Goal: Information Seeking & Learning: Check status

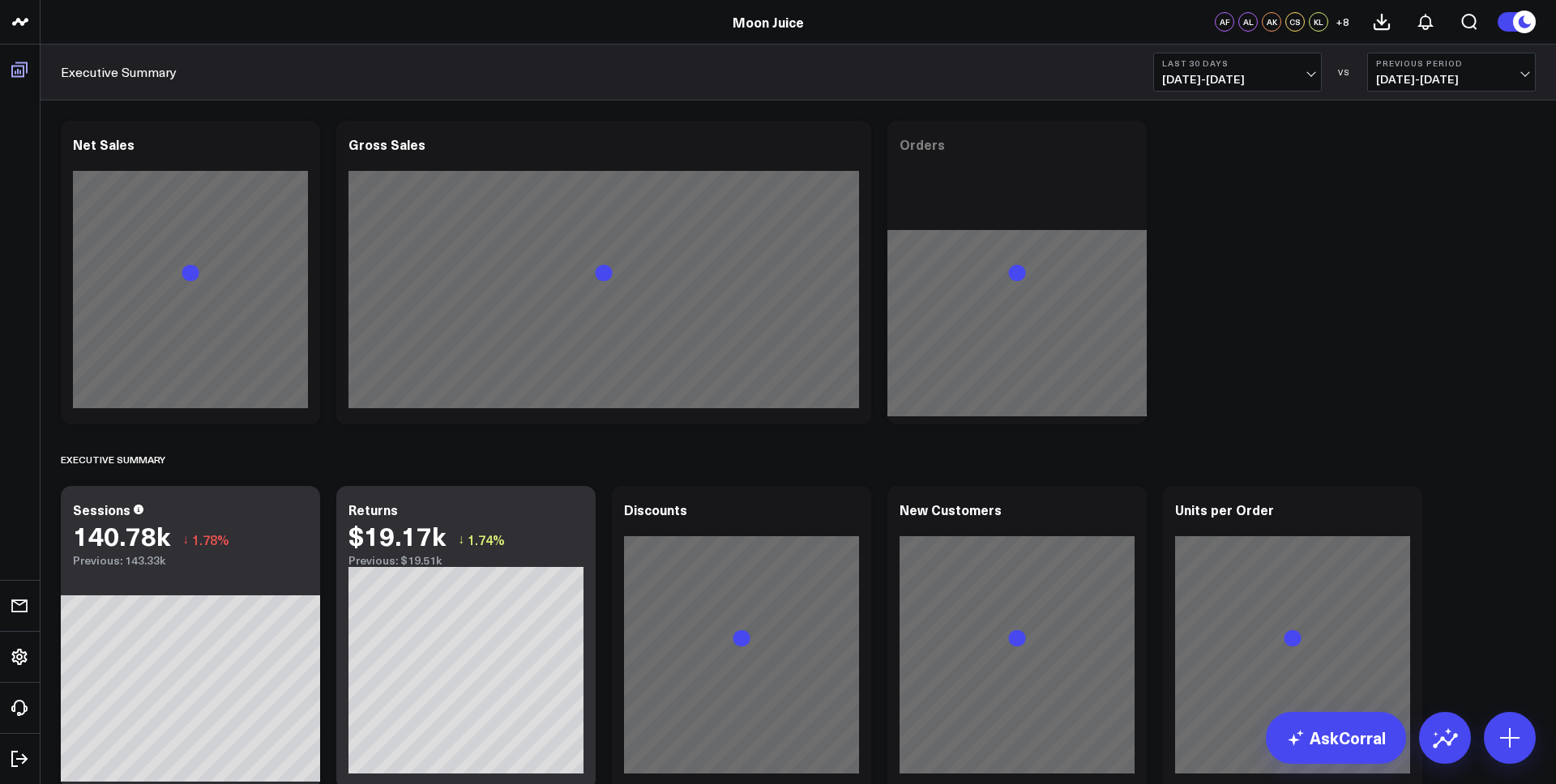
click at [31, 80] on span at bounding box center [20, 70] width 29 height 29
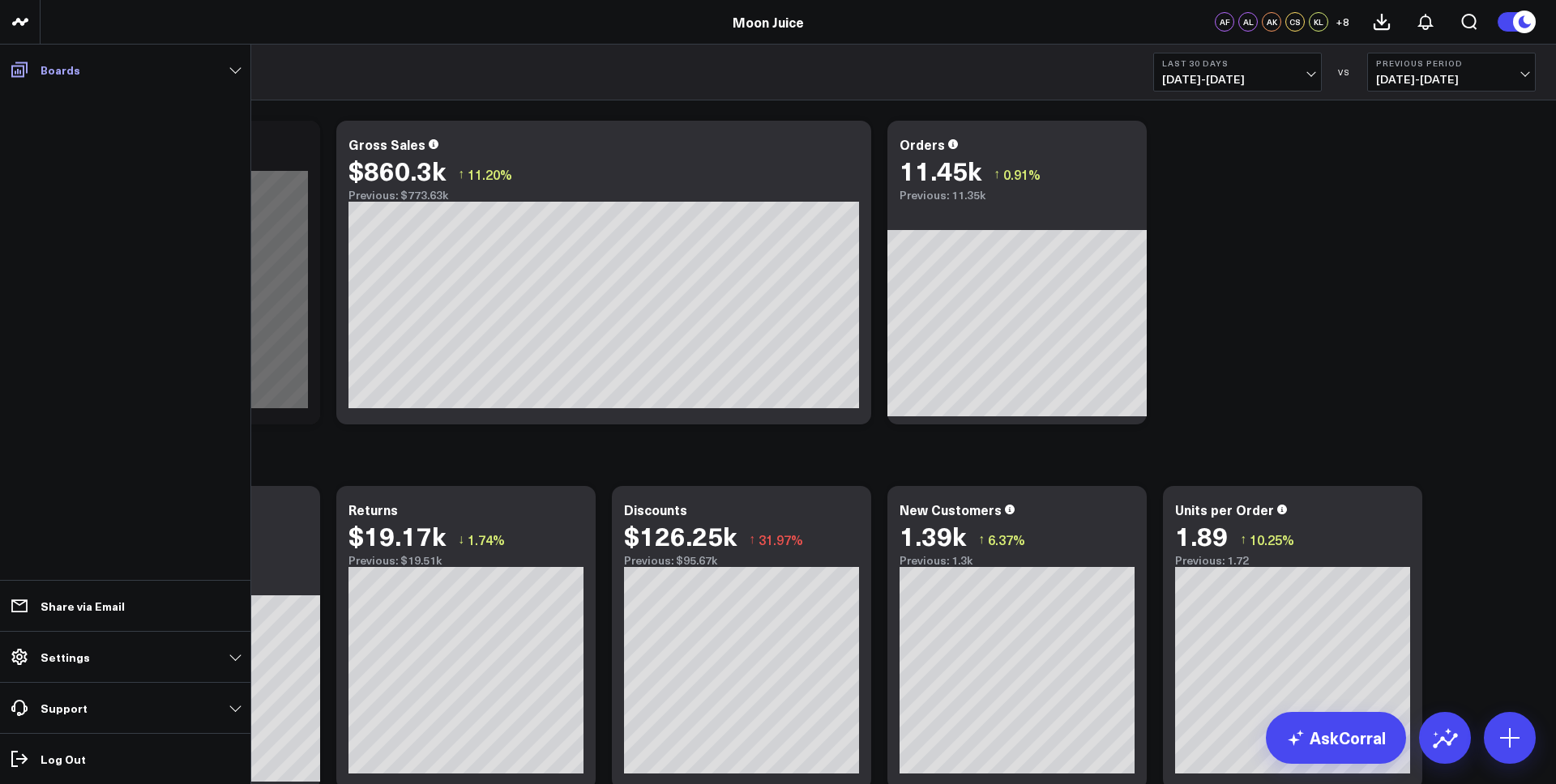
click at [24, 73] on icon at bounding box center [19, 69] width 19 height 19
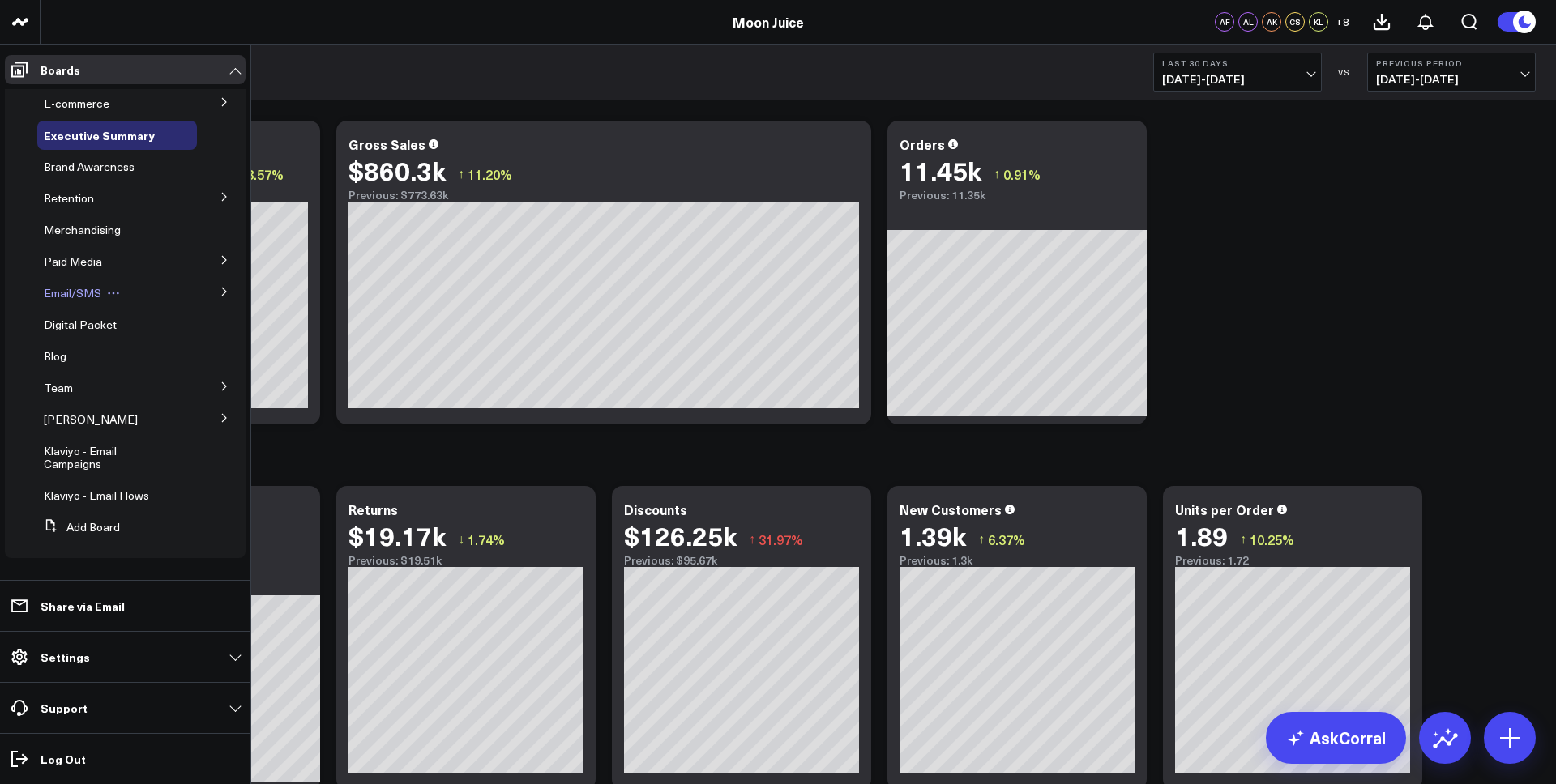
click at [104, 298] on button at bounding box center [113, 292] width 24 height 13
click at [236, 296] on button at bounding box center [224, 291] width 42 height 24
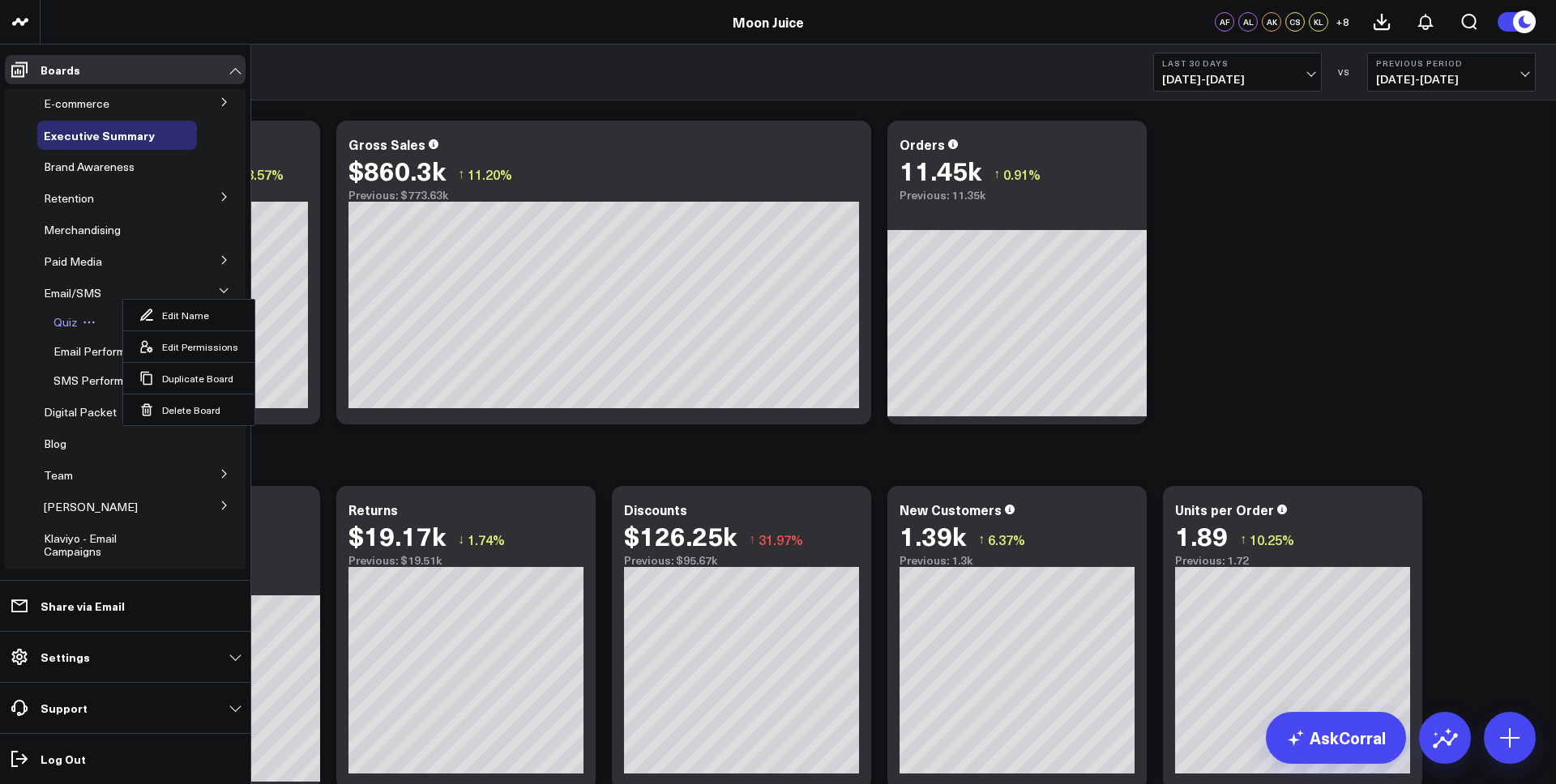
click at [72, 322] on span "Quiz" at bounding box center [65, 322] width 23 height 16
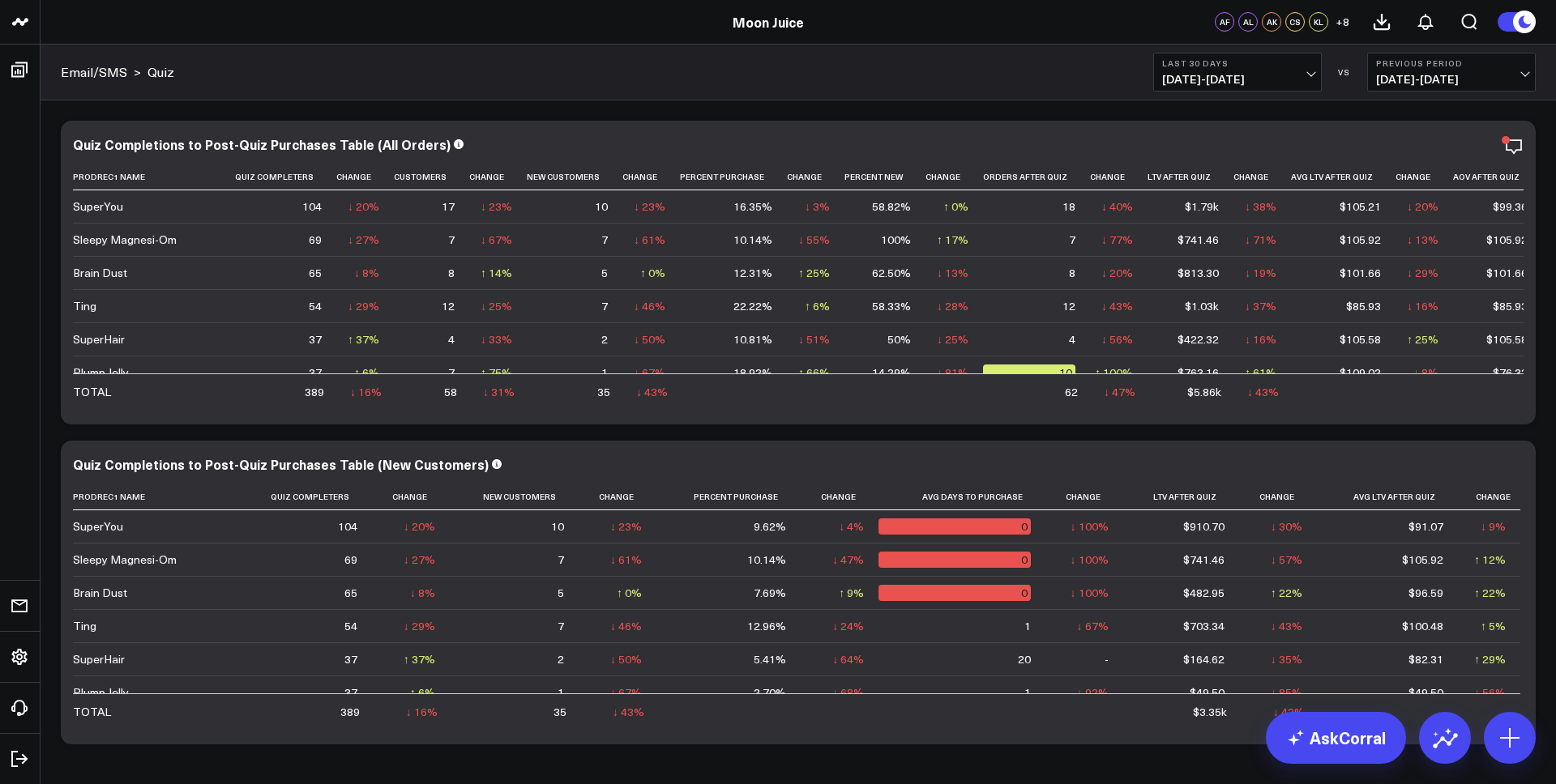
click at [1242, 87] on button "Last 30 Days [DATE] - [DATE]" at bounding box center [1237, 72] width 169 height 39
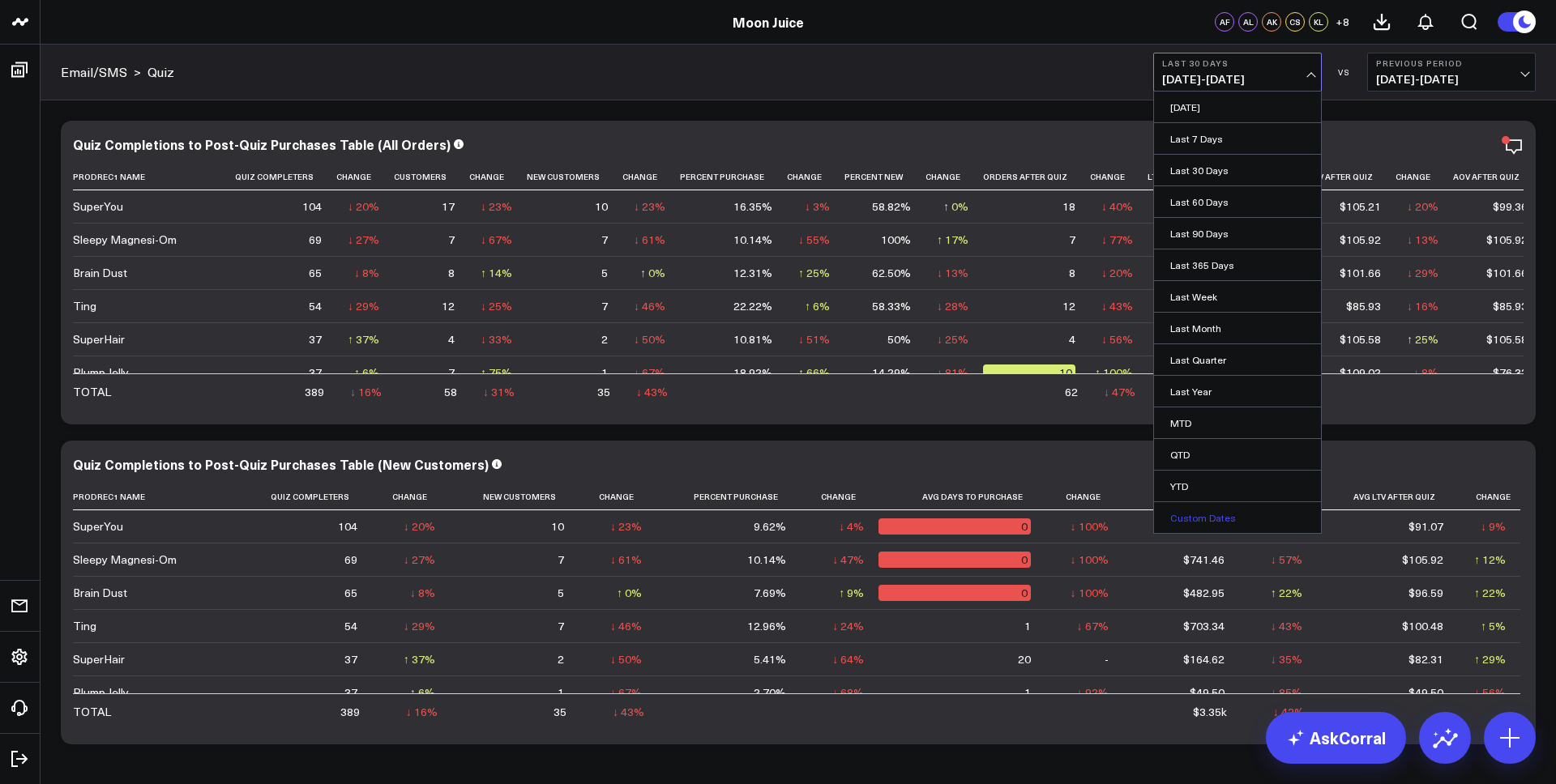
click at [1211, 509] on link "Custom Dates" at bounding box center [1237, 517] width 167 height 31
select select "8"
select select "2025"
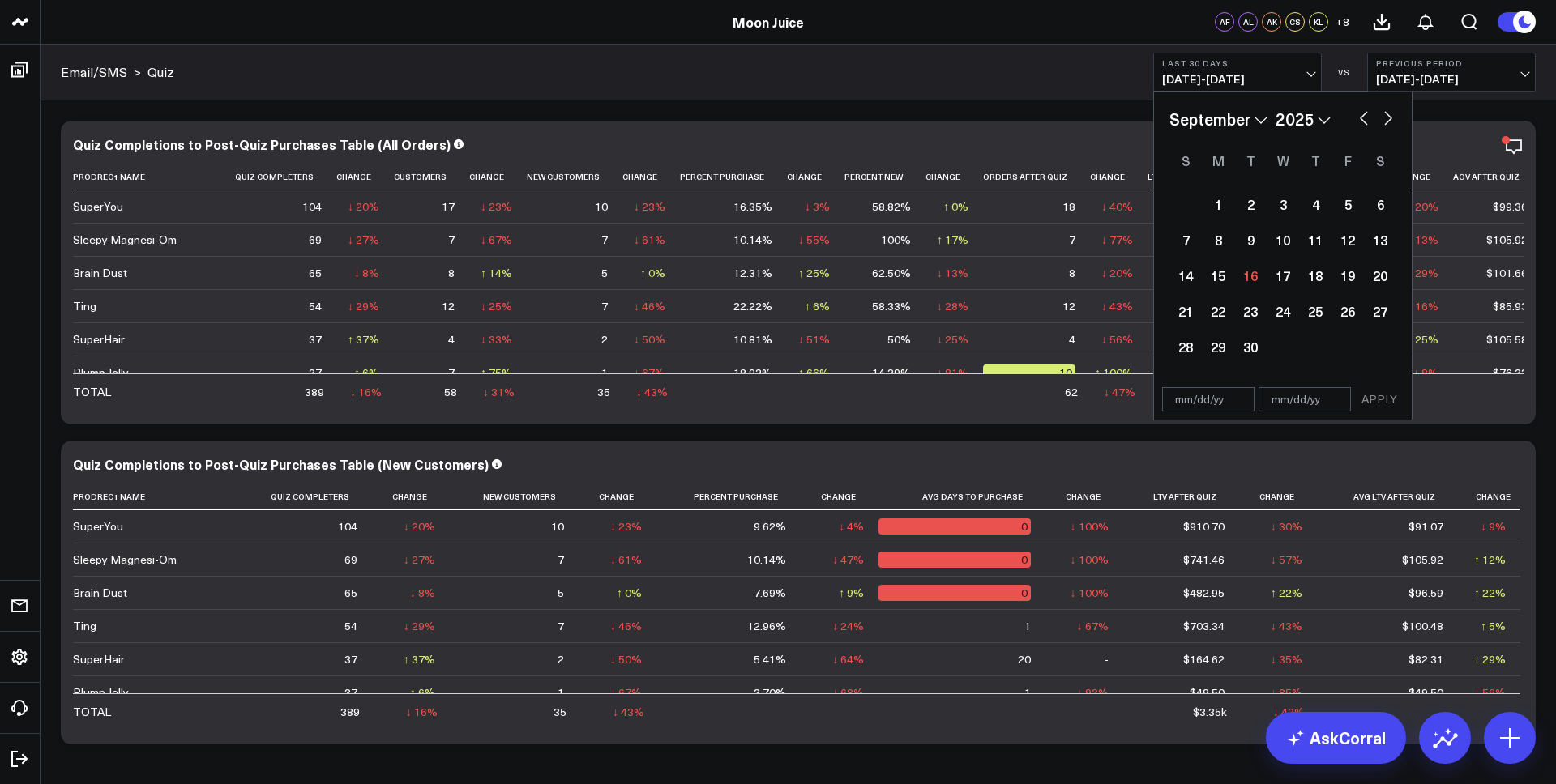
click at [1367, 116] on button "button" at bounding box center [1363, 117] width 16 height 19
select select "7"
select select "2025"
click at [1367, 116] on button "button" at bounding box center [1363, 117] width 16 height 19
select select "6"
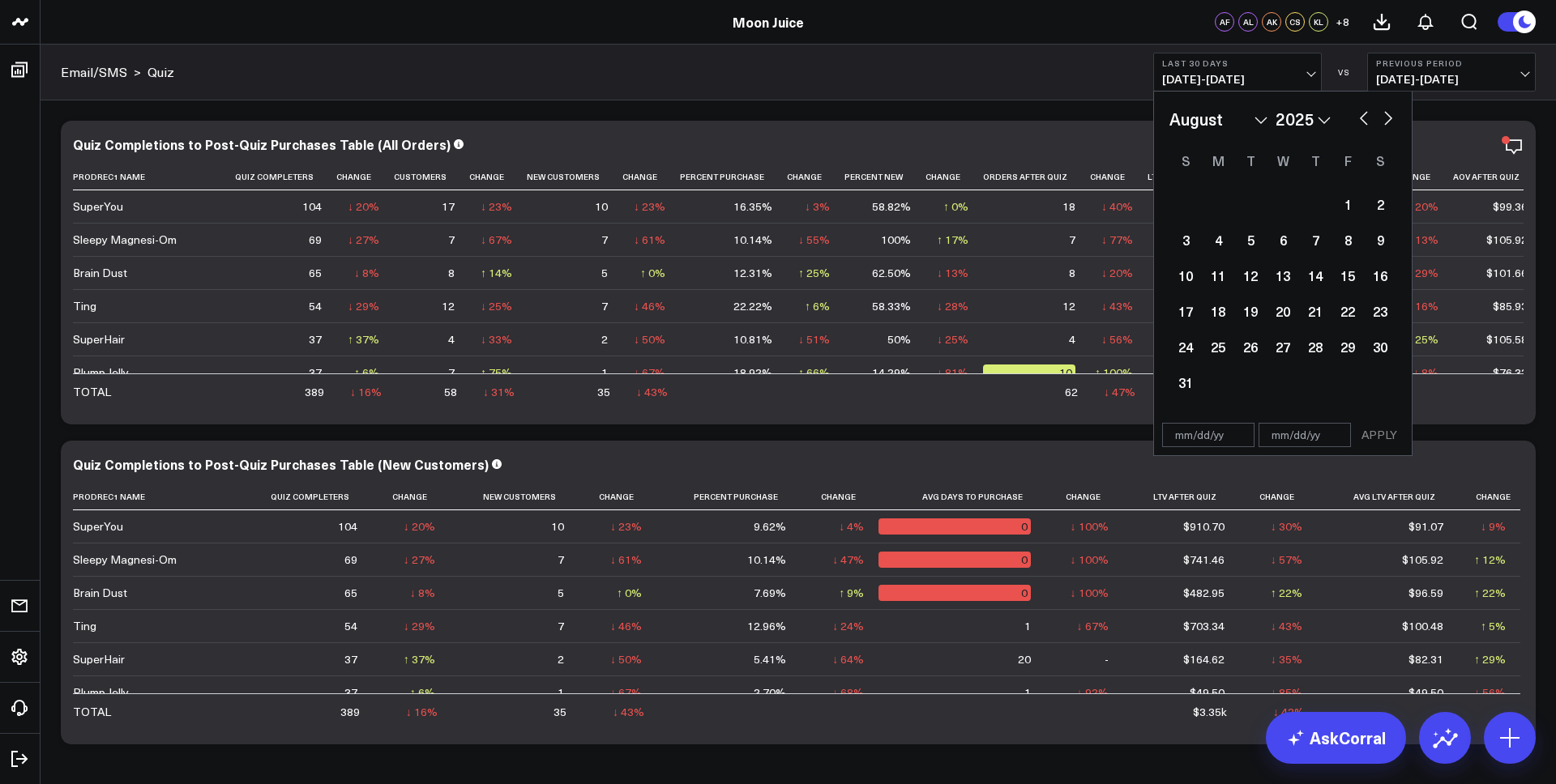
select select "2025"
click at [1252, 202] on div "1" at bounding box center [1250, 203] width 32 height 32
type input "[DATE]"
select select "6"
select select "2025"
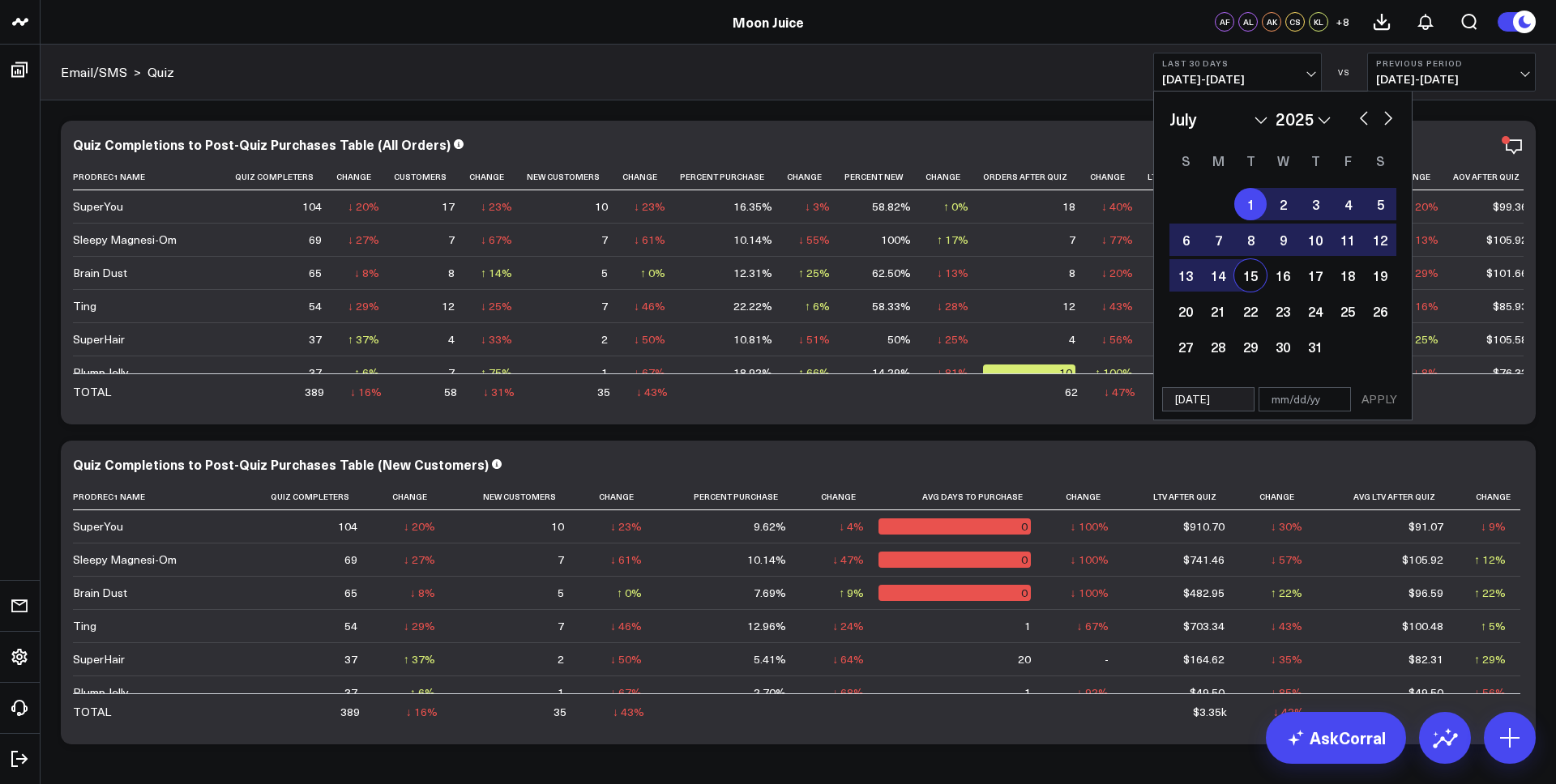
click at [1249, 271] on div "15" at bounding box center [1250, 275] width 32 height 32
type input "[DATE]"
select select "6"
select select "2025"
click at [1249, 273] on div "15" at bounding box center [1250, 275] width 32 height 32
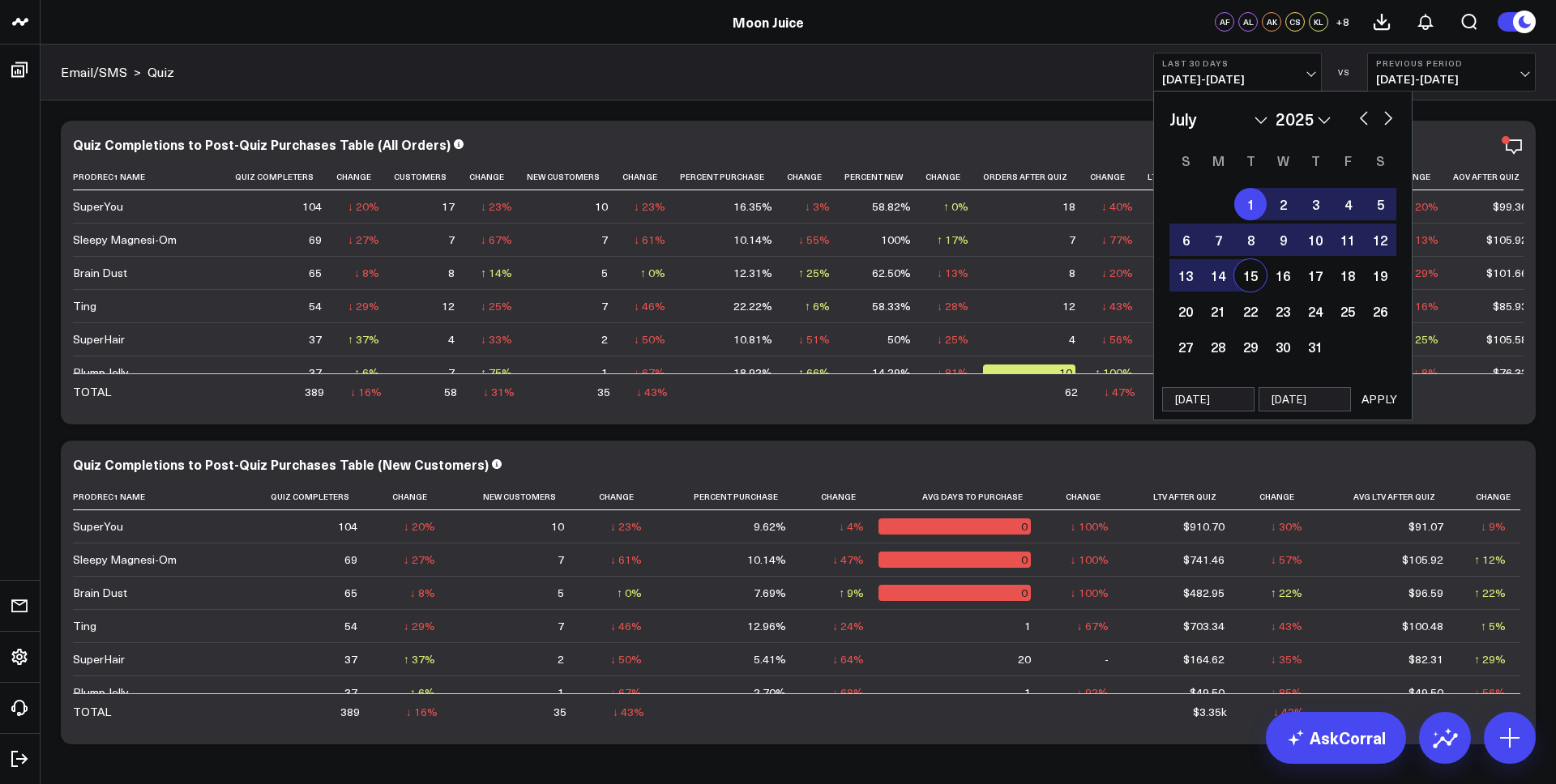
type input "[DATE]"
select select "6"
select select "2025"
click at [1386, 113] on button "button" at bounding box center [1387, 117] width 16 height 19
select select "7"
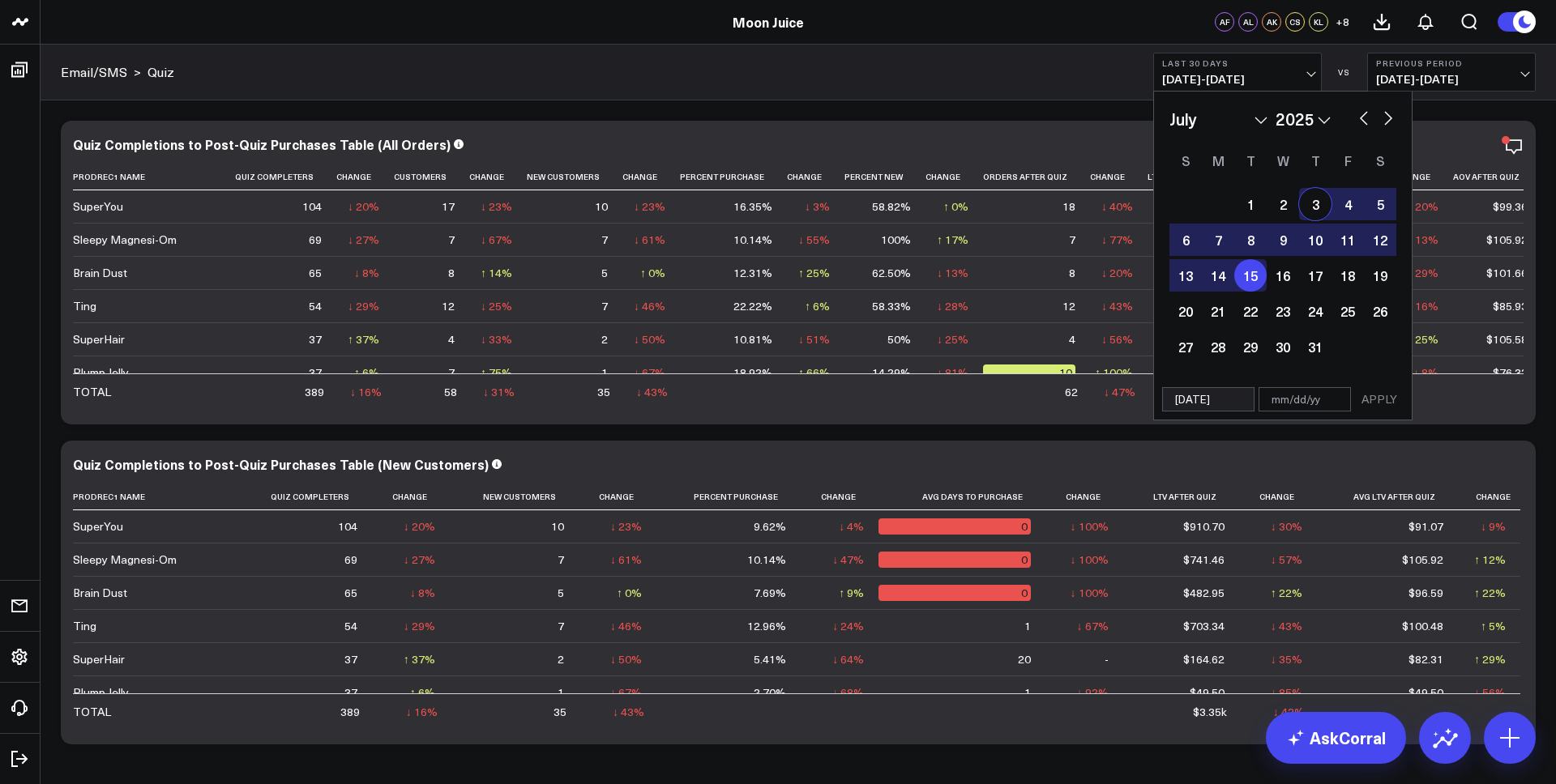
select select "2025"
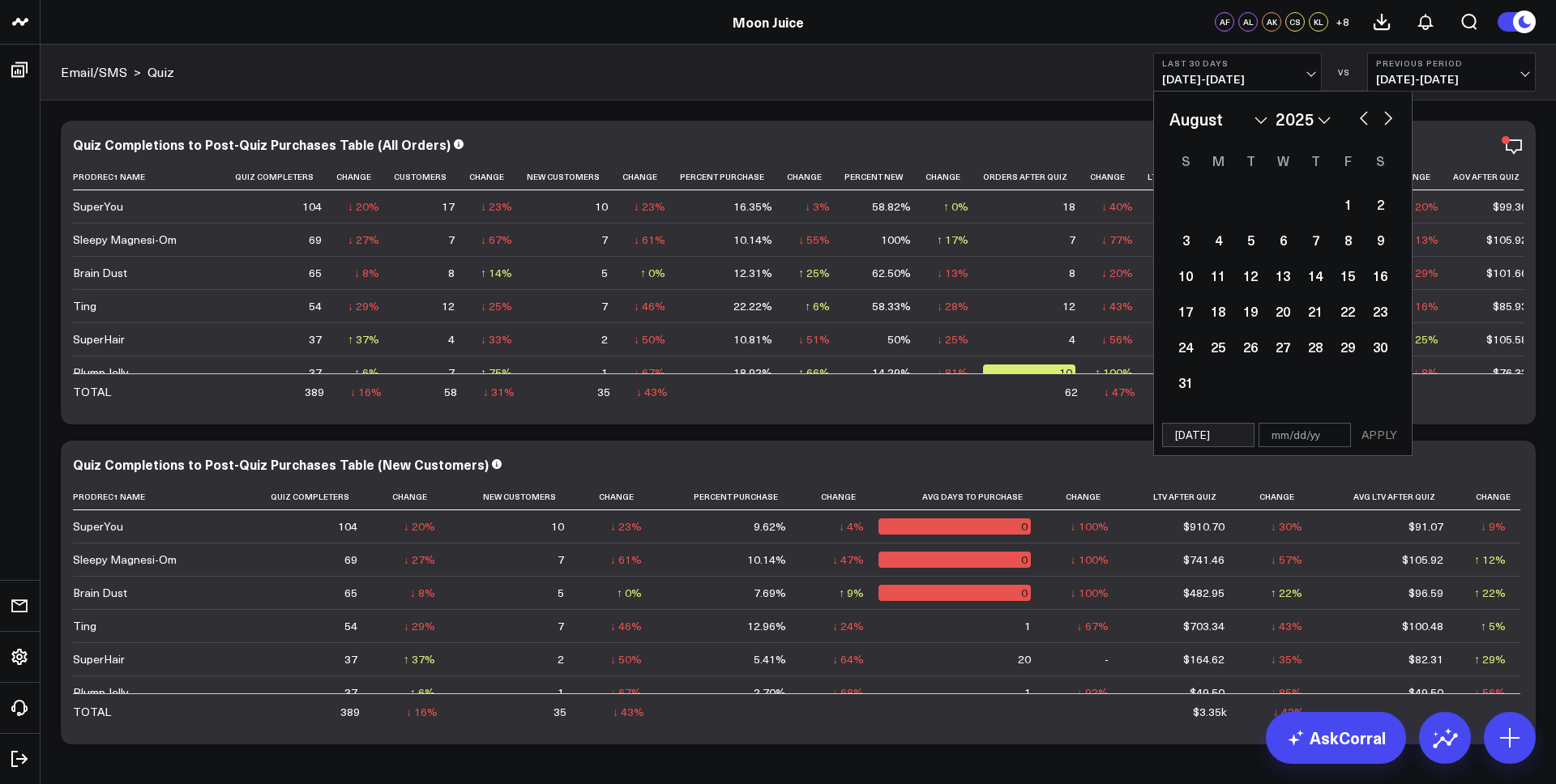
click at [1386, 113] on button "button" at bounding box center [1387, 117] width 16 height 19
select select "8"
select select "2025"
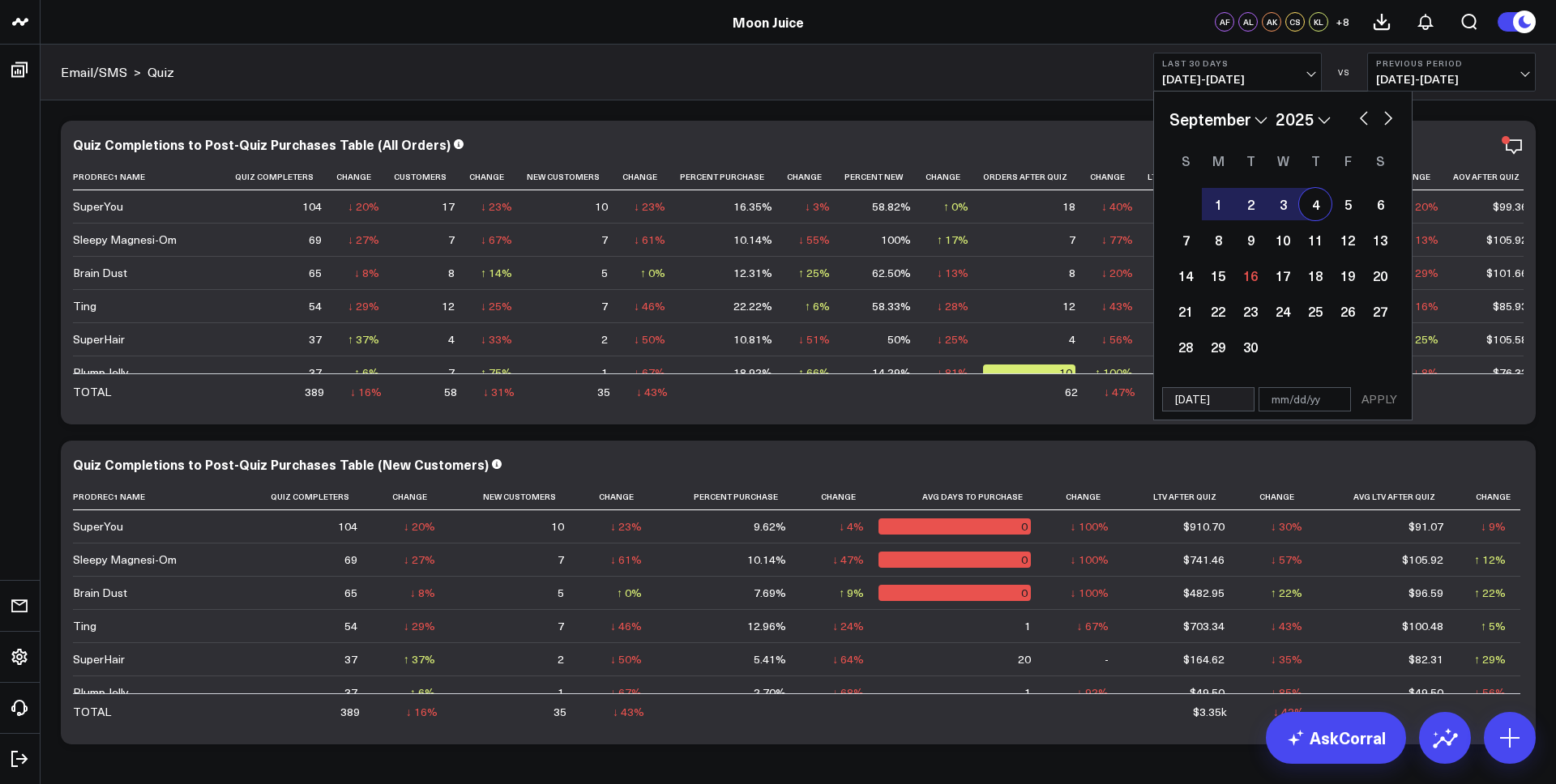
click at [1363, 124] on button "button" at bounding box center [1363, 117] width 16 height 19
select select "7"
select select "2025"
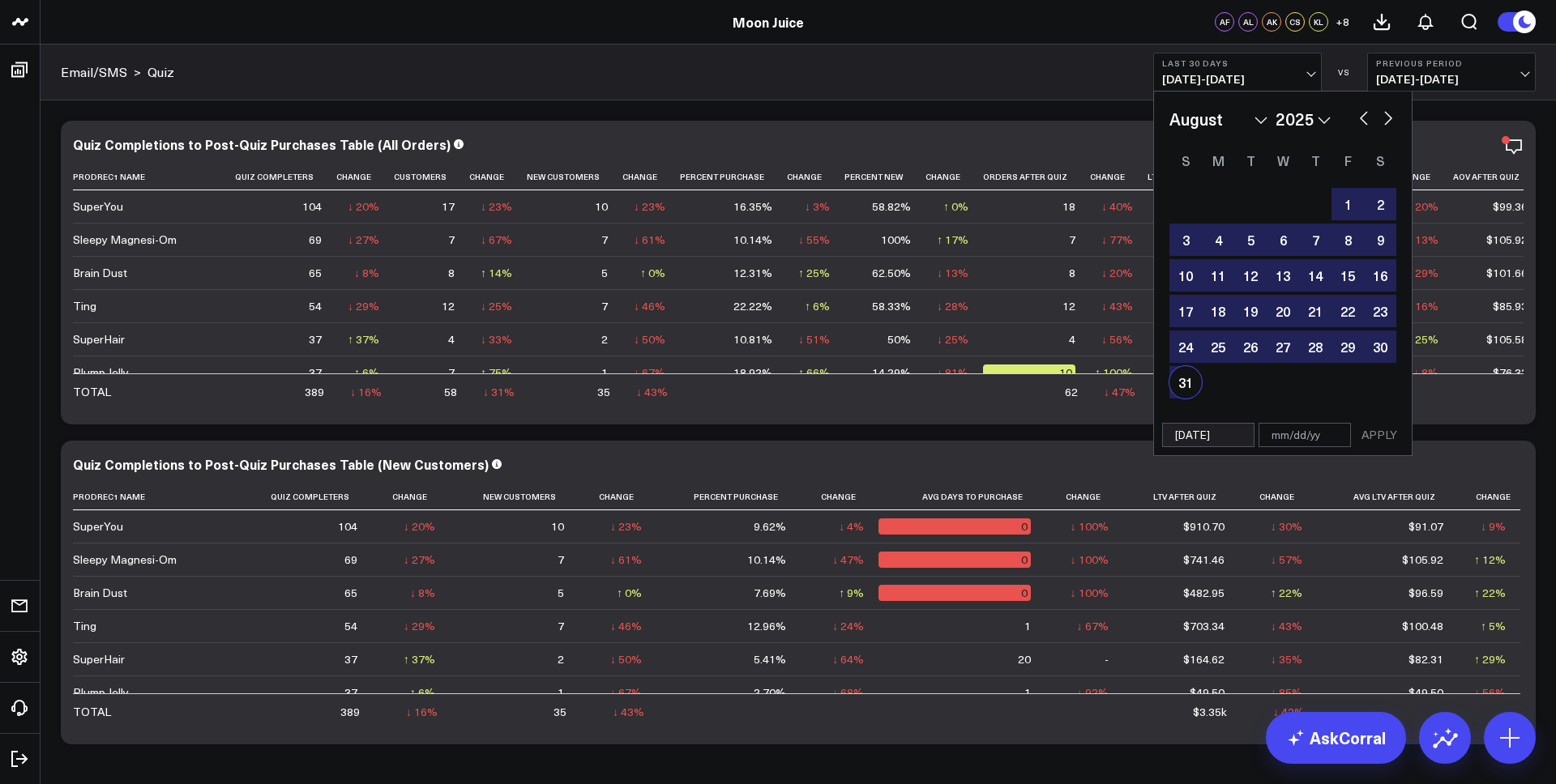
click at [1193, 391] on div "31" at bounding box center [1185, 382] width 32 height 32
type input "[DATE]"
select select "7"
select select "2025"
click at [1386, 434] on button "APPLY" at bounding box center [1379, 435] width 48 height 24
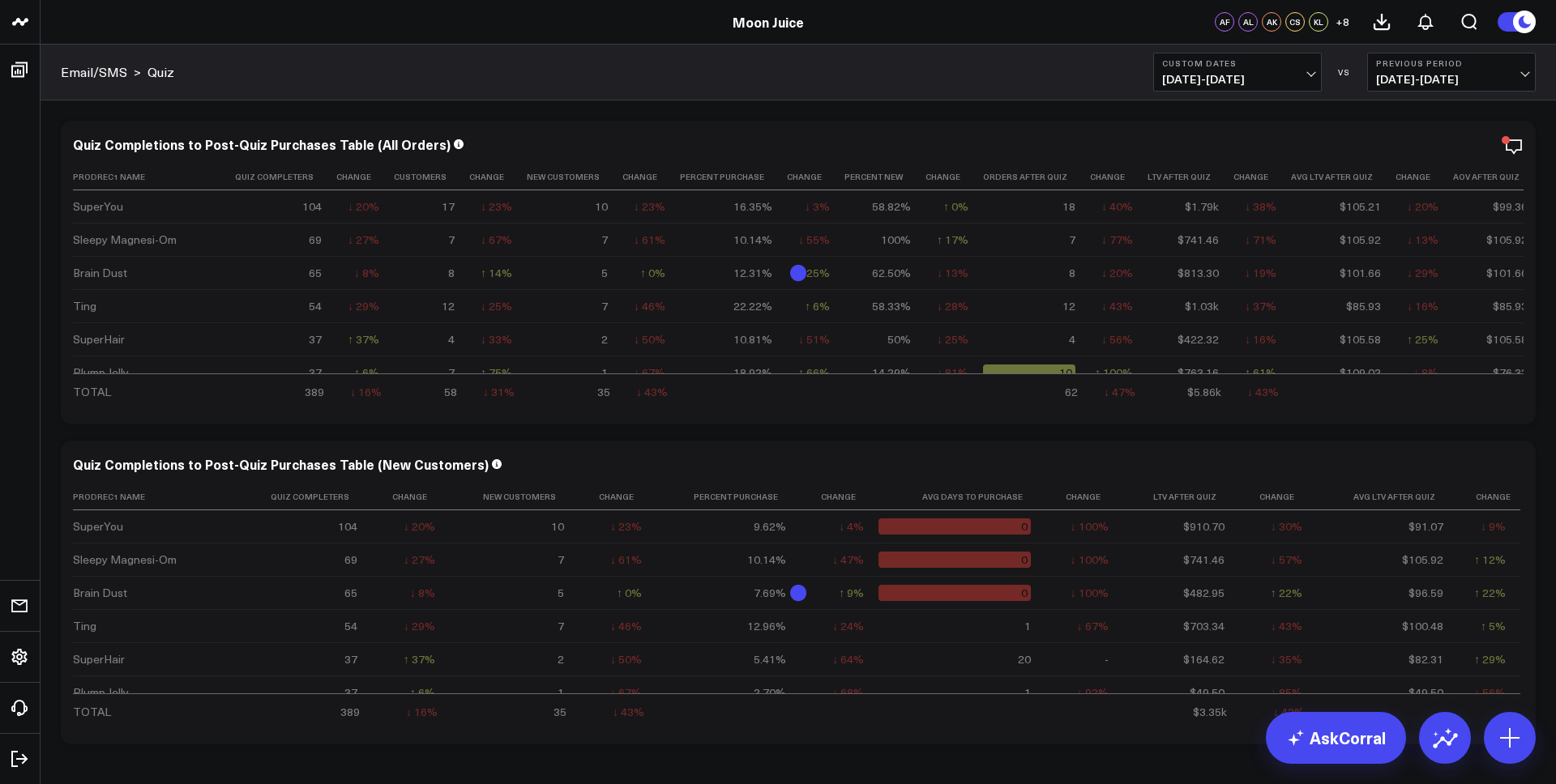
click at [1531, 63] on button "Previous Period [DATE] - [DATE]" at bounding box center [1450, 72] width 169 height 39
click at [1405, 198] on link "No Comparison" at bounding box center [1450, 202] width 167 height 31
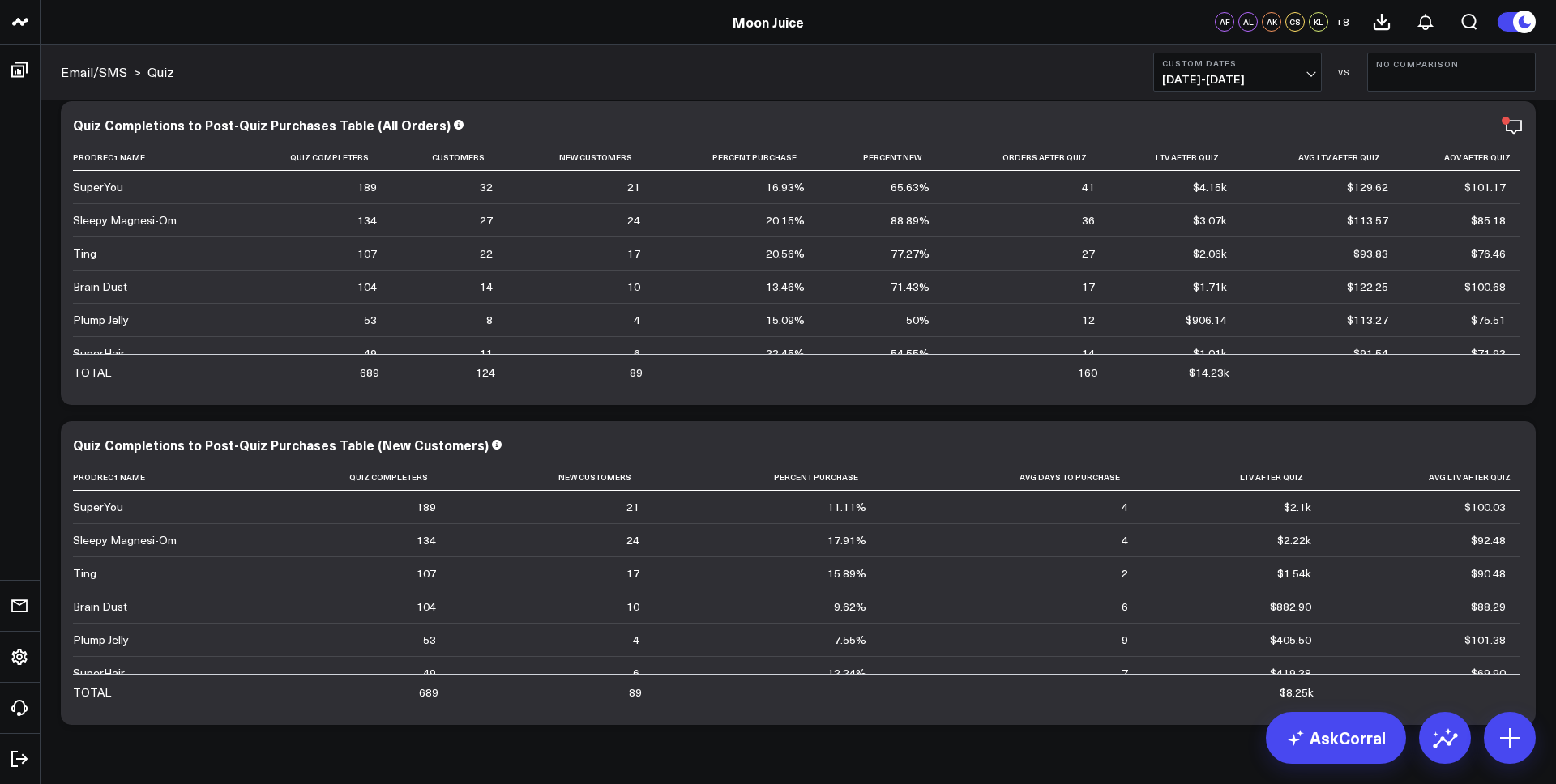
scroll to position [19, 0]
click at [1221, 77] on span "[DATE] - [DATE]" at bounding box center [1238, 79] width 151 height 13
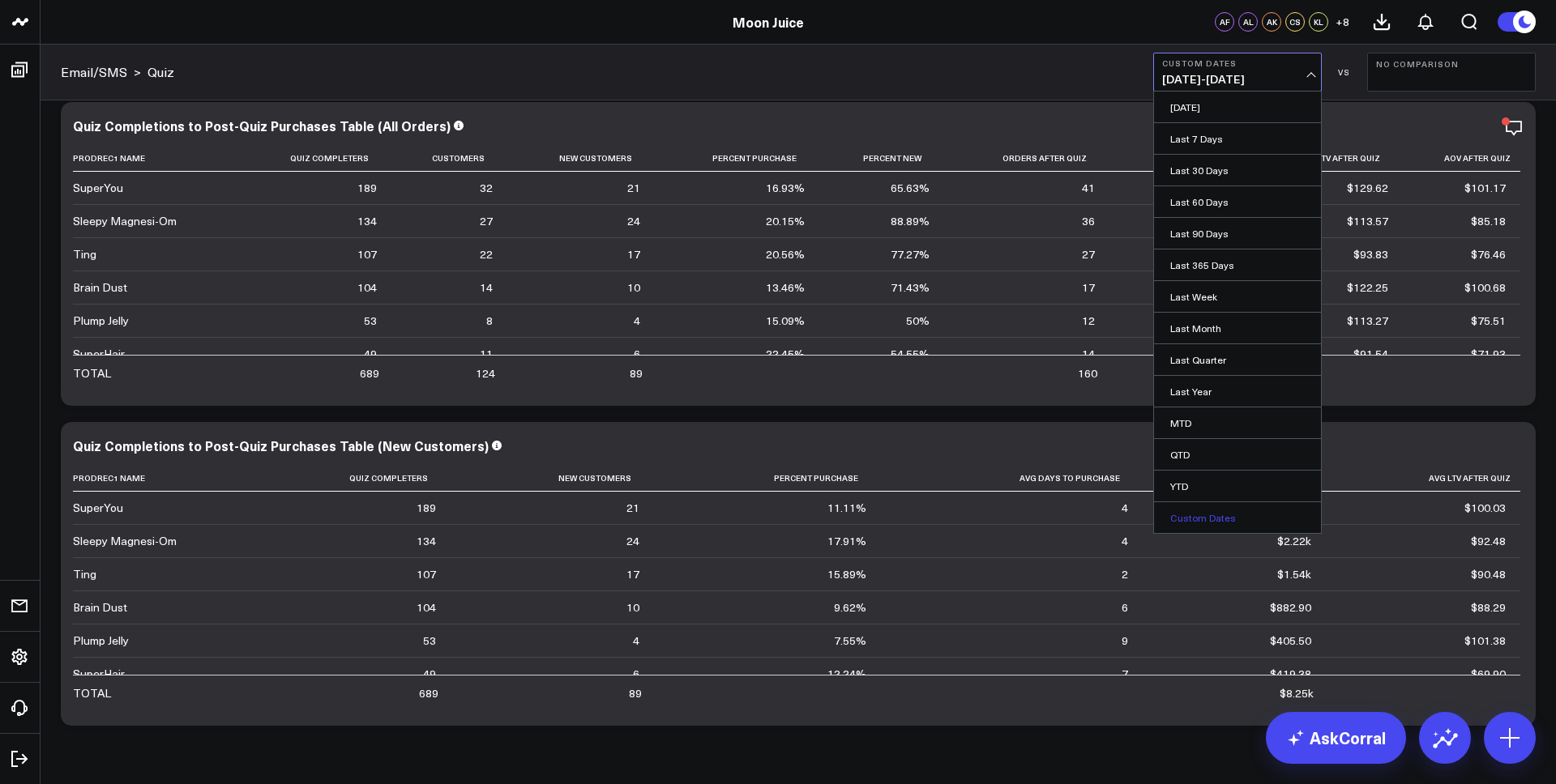
click at [1201, 511] on link "Custom Dates" at bounding box center [1237, 517] width 167 height 31
select select "8"
select select "2025"
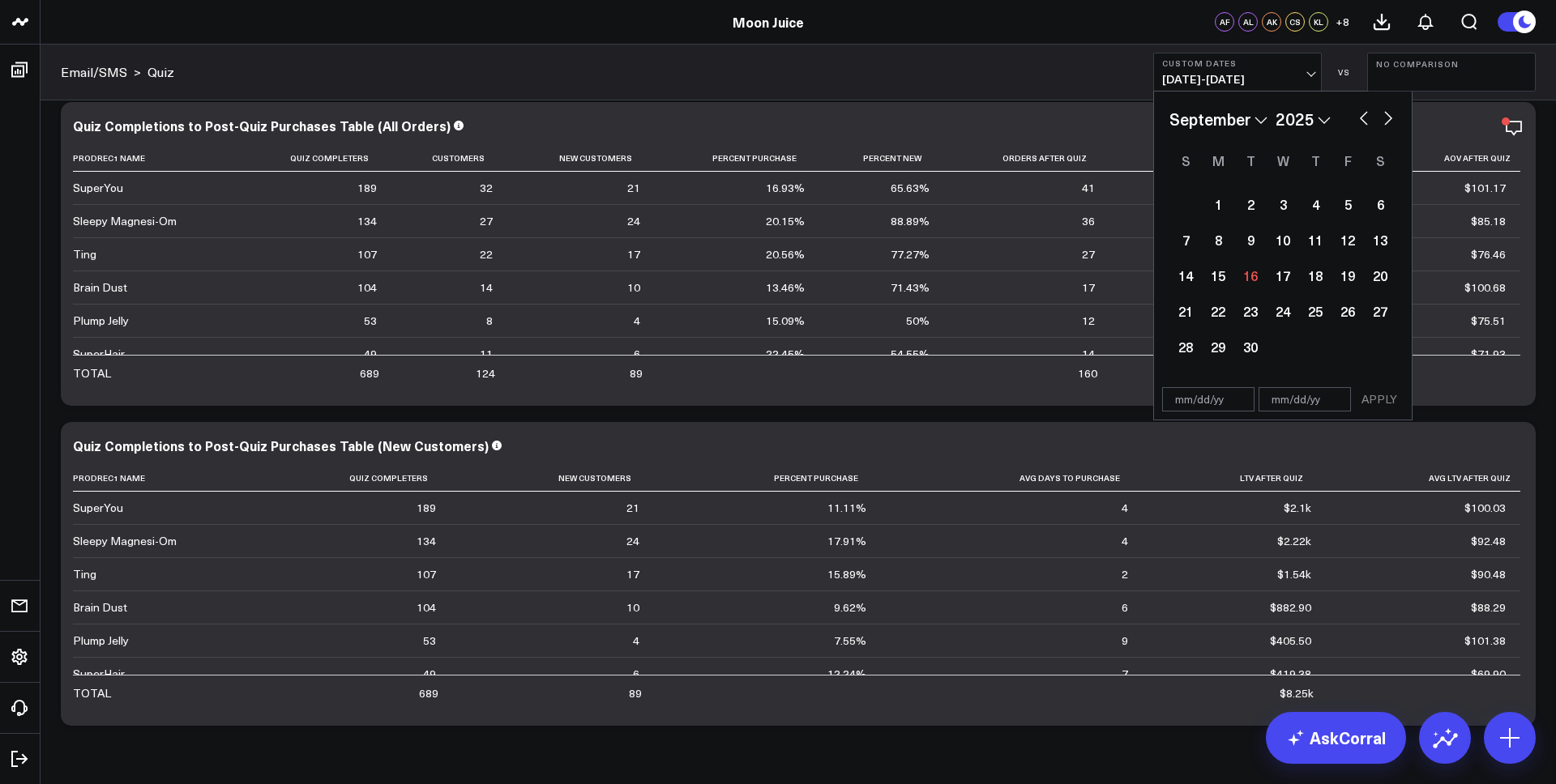
click at [1367, 128] on div "January February March April May June July August September October November [D…" at bounding box center [1283, 119] width 227 height 24
click at [1367, 120] on button "button" at bounding box center [1363, 117] width 16 height 19
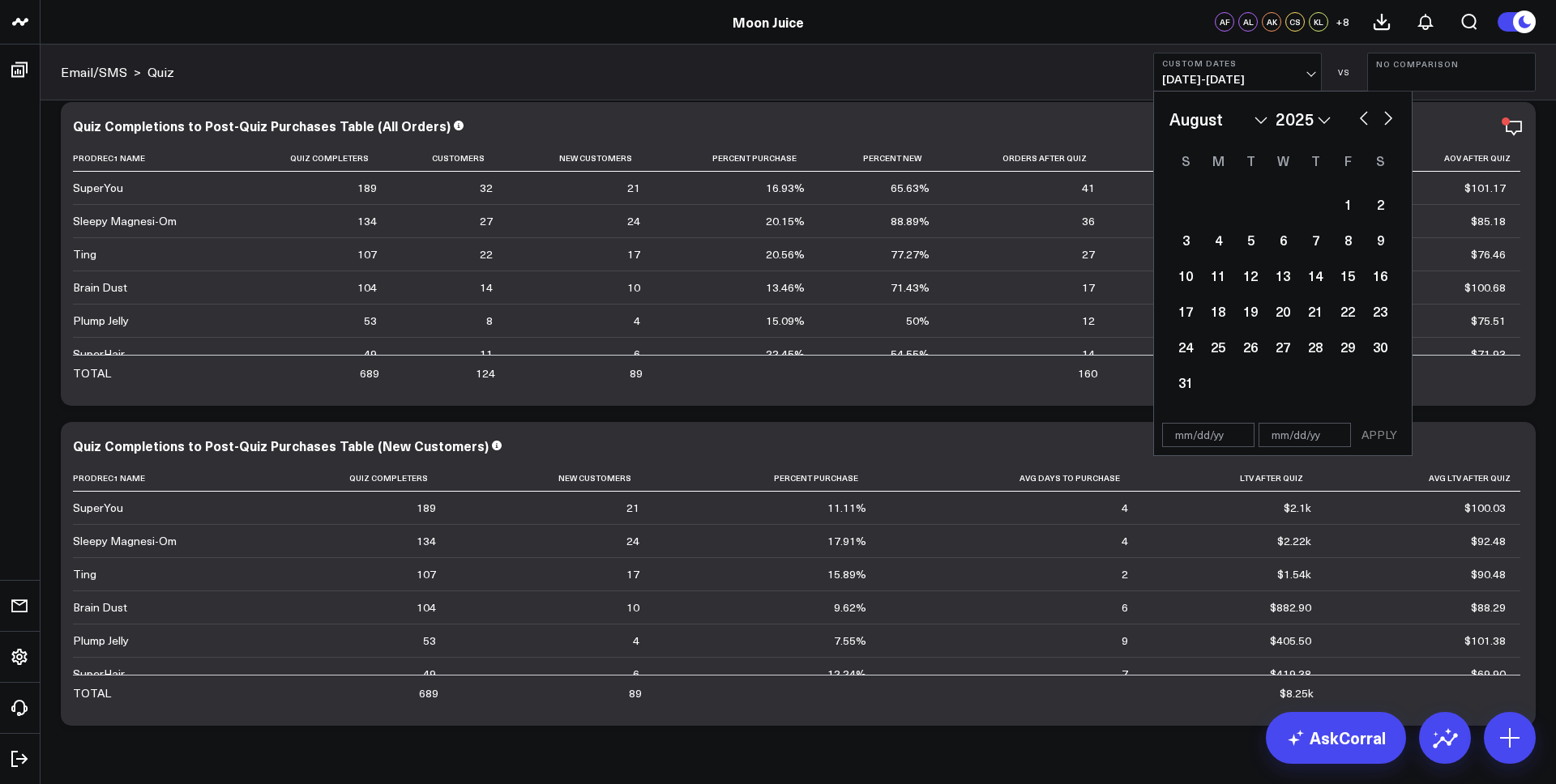
click at [1367, 120] on button "button" at bounding box center [1363, 117] width 16 height 19
select select "6"
select select "2025"
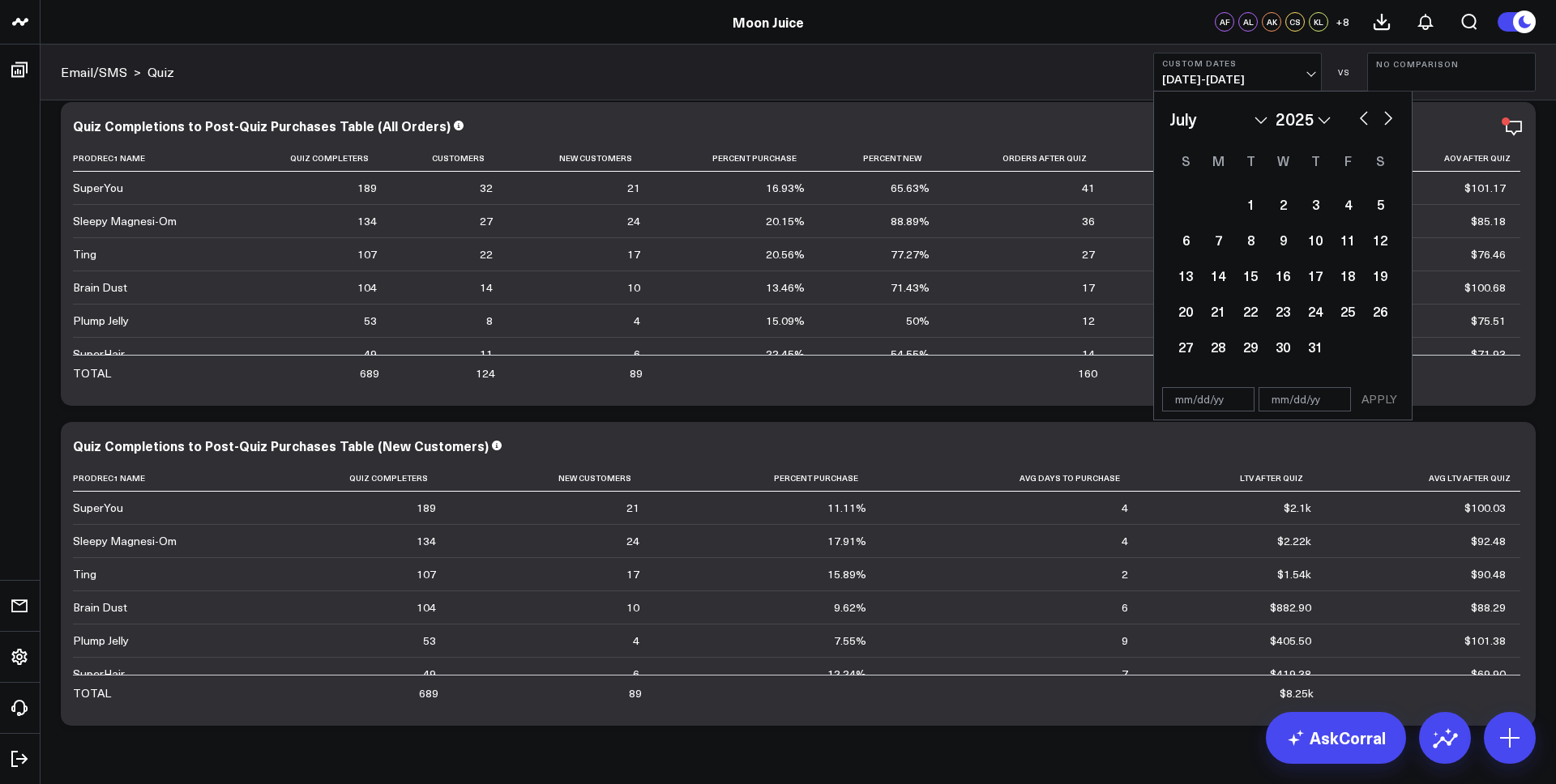
click at [1367, 120] on button "button" at bounding box center [1363, 117] width 16 height 19
select select "5"
select select "2025"
click at [1367, 120] on button "button" at bounding box center [1363, 117] width 16 height 19
select select "4"
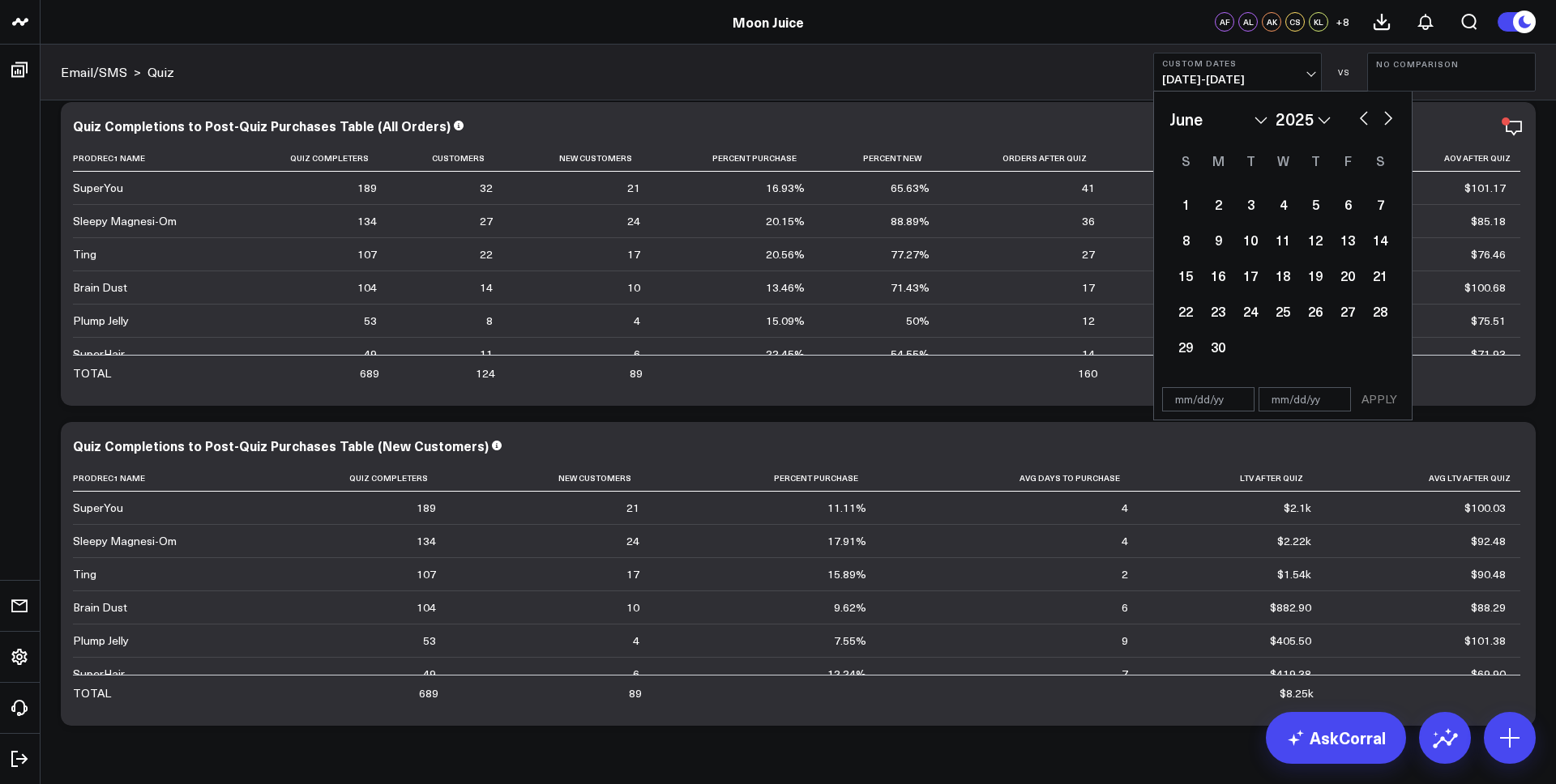
select select "2025"
click at [1307, 190] on div "1" at bounding box center [1315, 203] width 32 height 32
type input "[DATE]"
select select "4"
select select "2025"
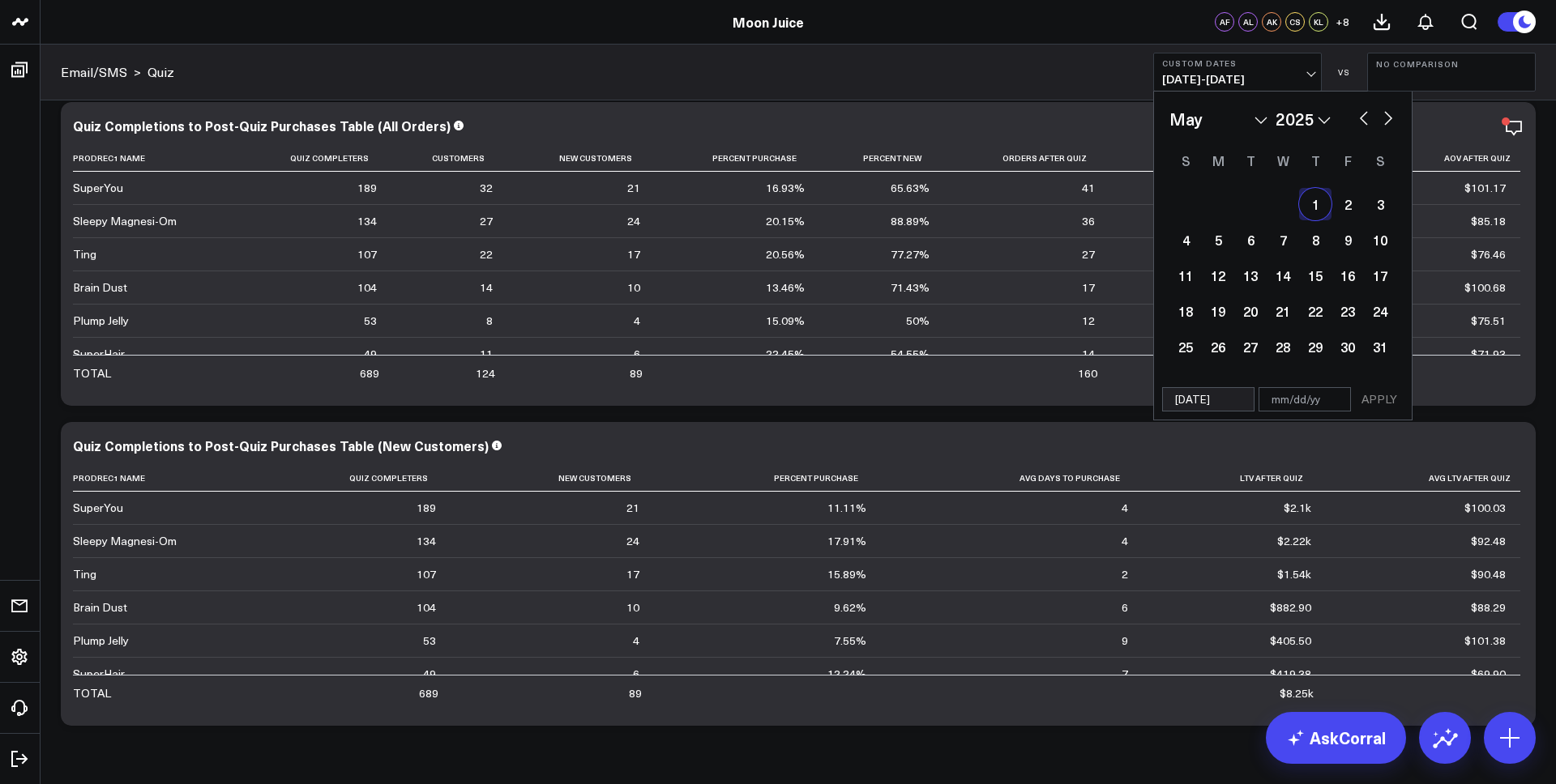
click at [1388, 116] on button "button" at bounding box center [1387, 117] width 16 height 19
select select "5"
select select "2025"
click at [1362, 126] on div "January February March April May June July August September October November [D…" at bounding box center [1283, 119] width 227 height 24
click at [1193, 200] on div "1" at bounding box center [1185, 203] width 32 height 32
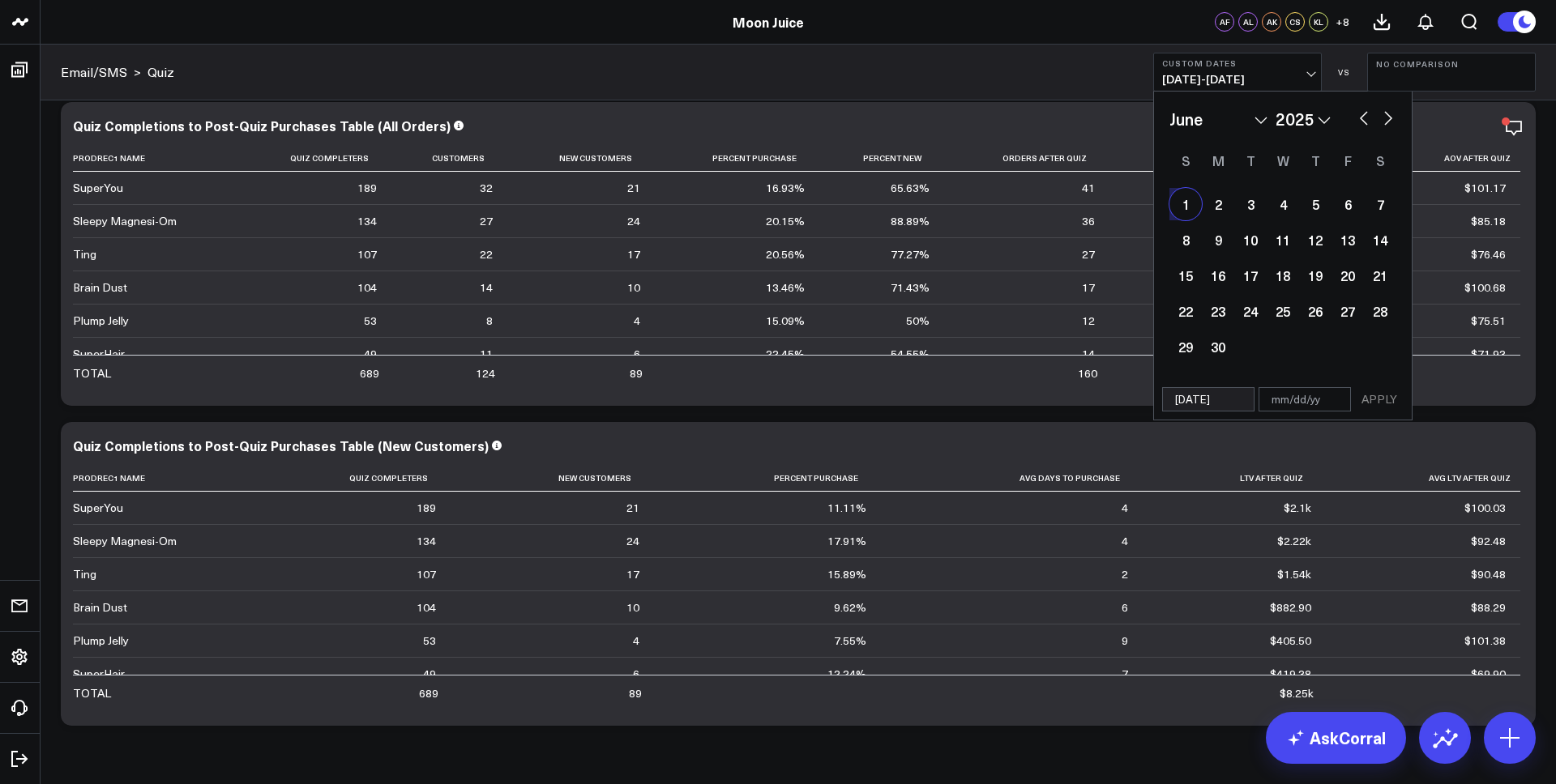
type input "[DATE]"
select select "5"
select select "2025"
click at [1193, 200] on div "1" at bounding box center [1185, 203] width 32 height 32
type input "[DATE]"
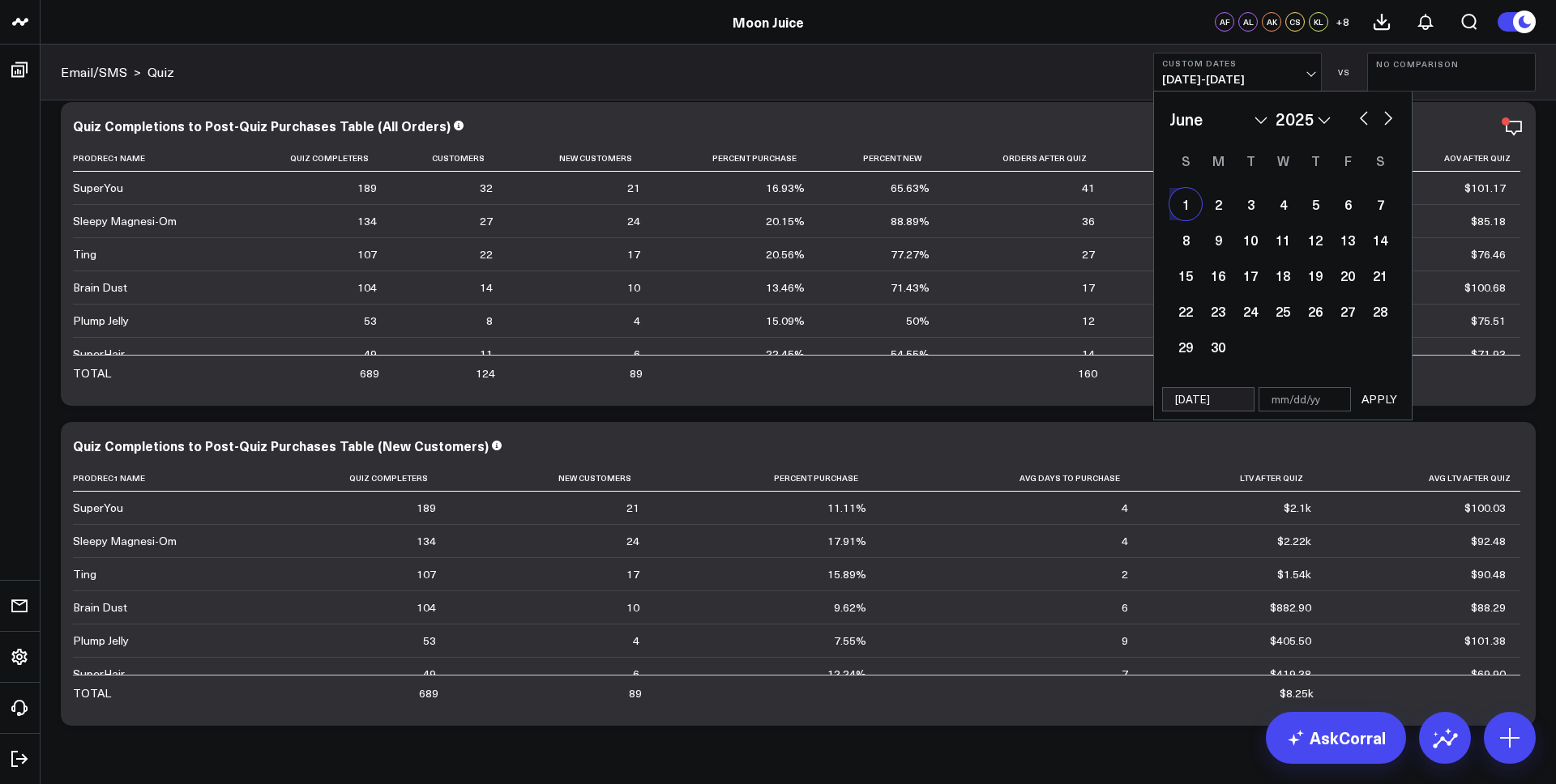
select select "5"
select select "2025"
click at [1390, 107] on button "button" at bounding box center [1387, 117] width 16 height 19
select select "6"
select select "2025"
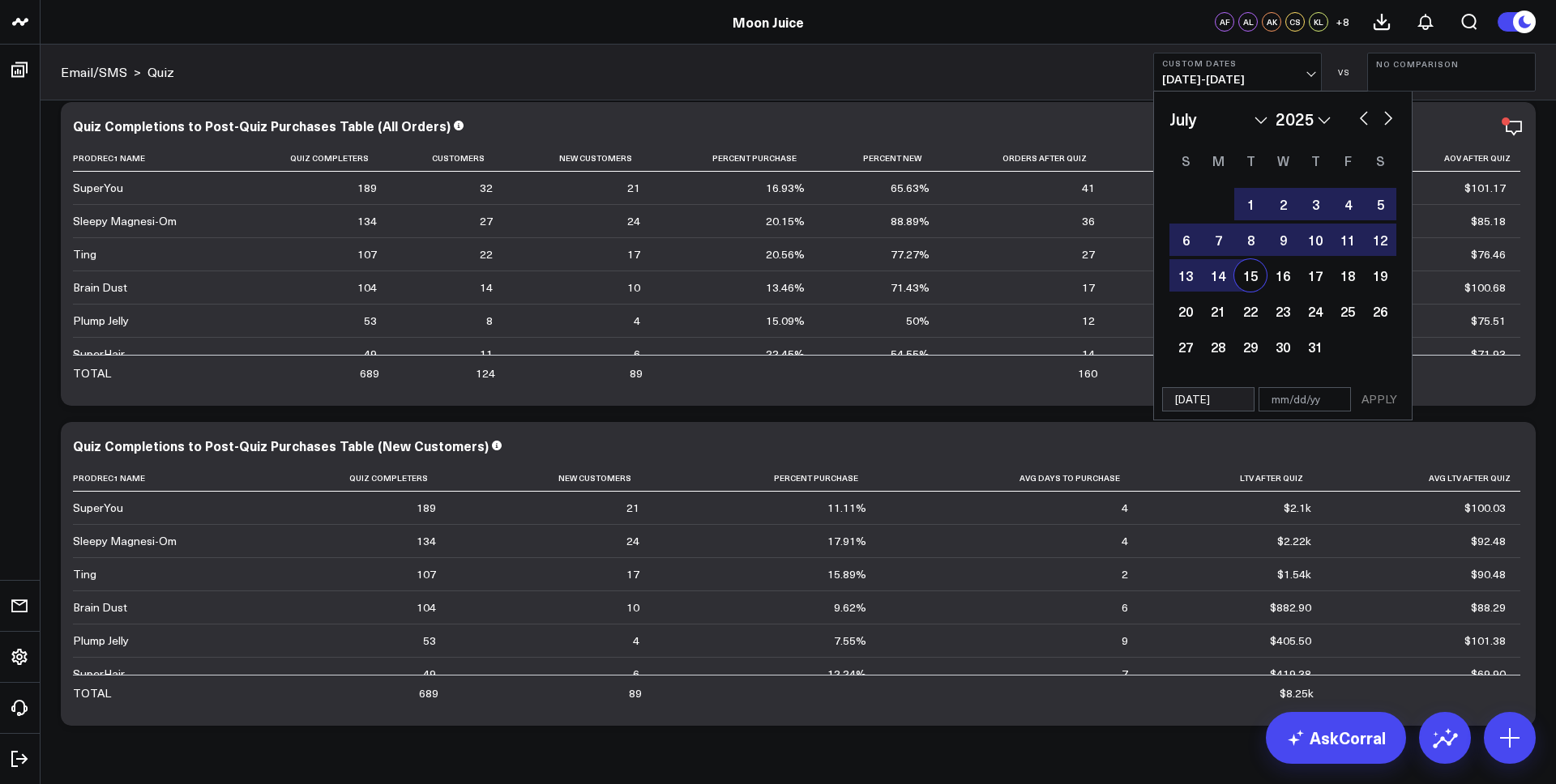
click at [1251, 274] on div "15" at bounding box center [1250, 275] width 32 height 32
type input "[DATE]"
select select "6"
select select "2025"
click at [1361, 388] on button "APPLY" at bounding box center [1379, 400] width 48 height 24
